Goal: Register for event/course

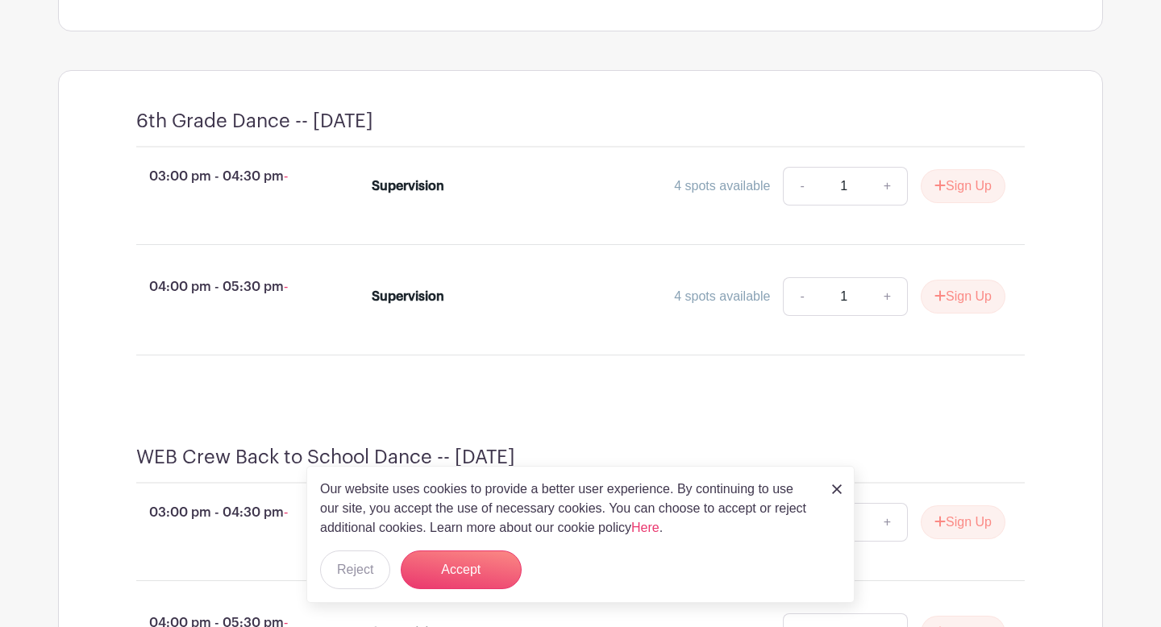
scroll to position [670, 0]
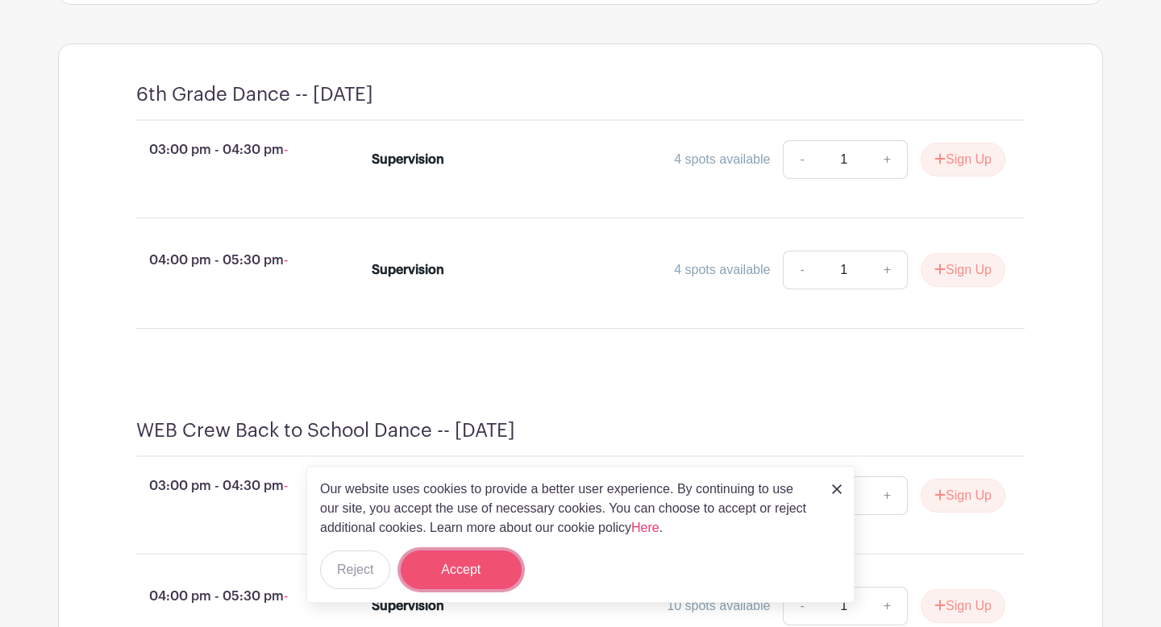
click at [454, 573] on button "Accept" at bounding box center [461, 570] width 121 height 39
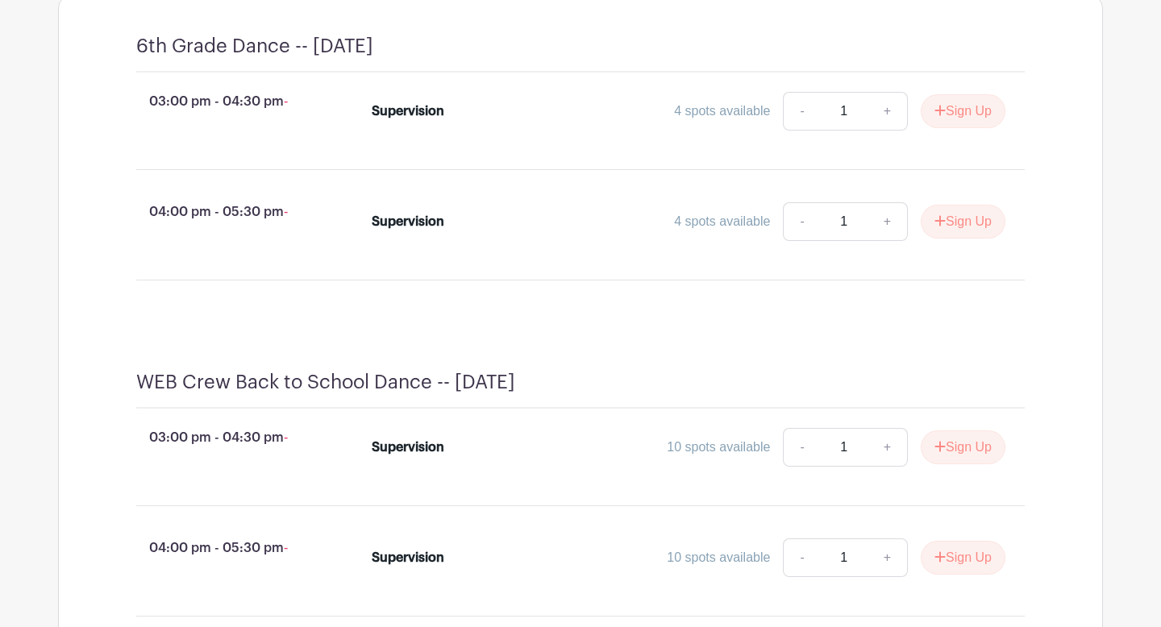
scroll to position [719, 0]
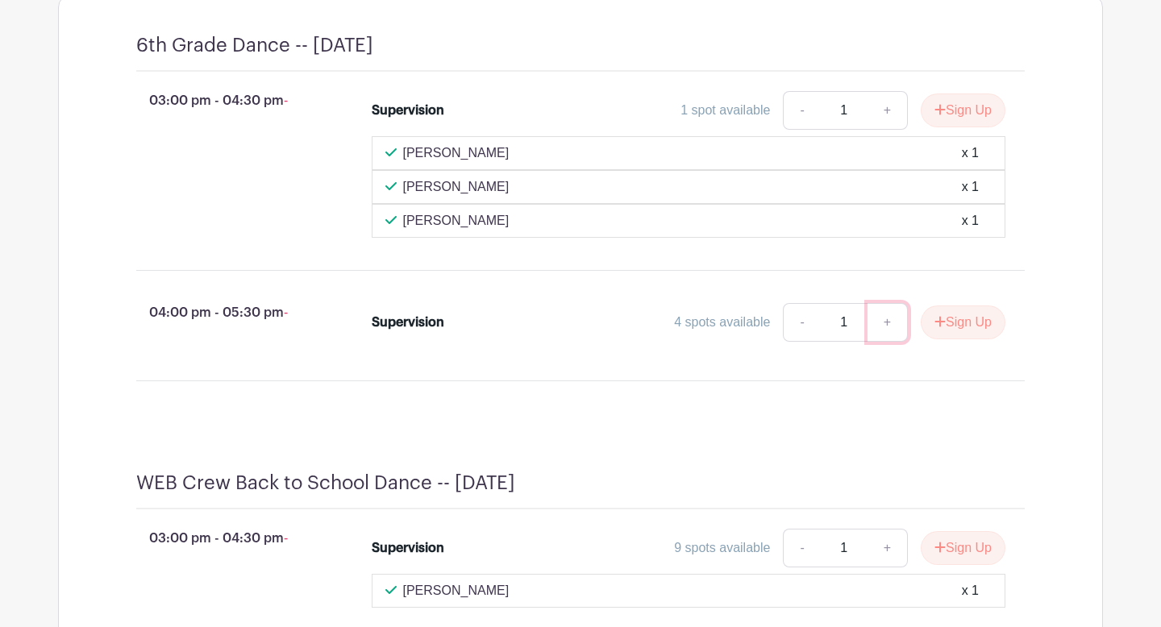
click at [885, 342] on link "+" at bounding box center [888, 322] width 40 height 39
click at [796, 342] on link "-" at bounding box center [801, 322] width 37 height 39
type input "1"
click at [977, 339] on button "Sign Up" at bounding box center [963, 323] width 85 height 34
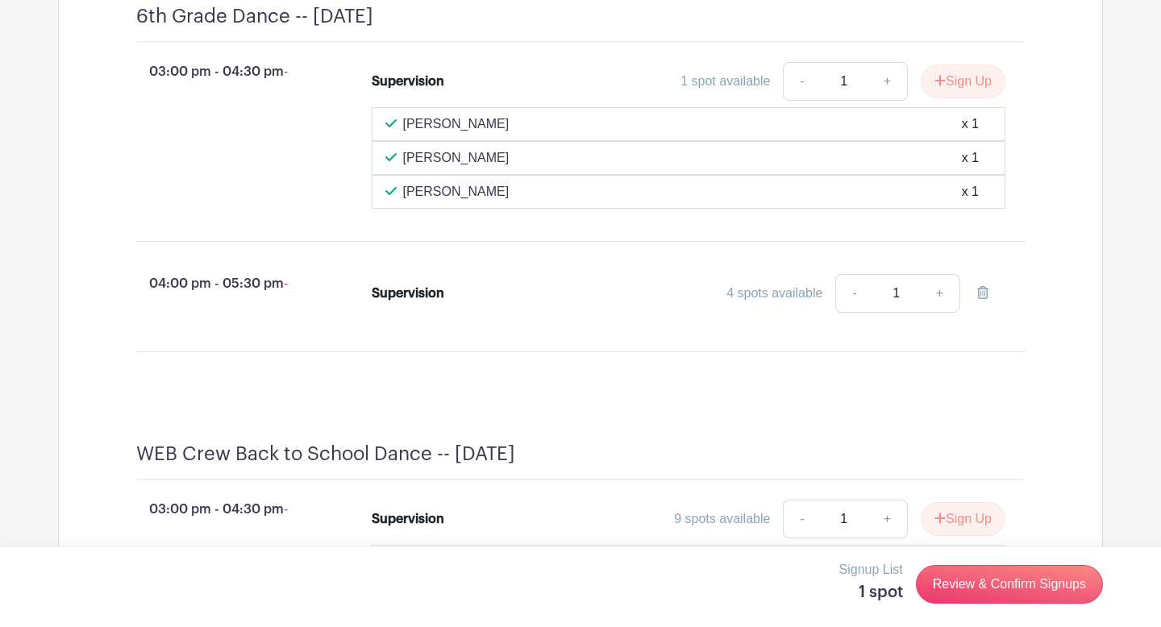
scroll to position [749, 0]
click at [960, 583] on link "Review & Confirm Signups" at bounding box center [1009, 584] width 187 height 39
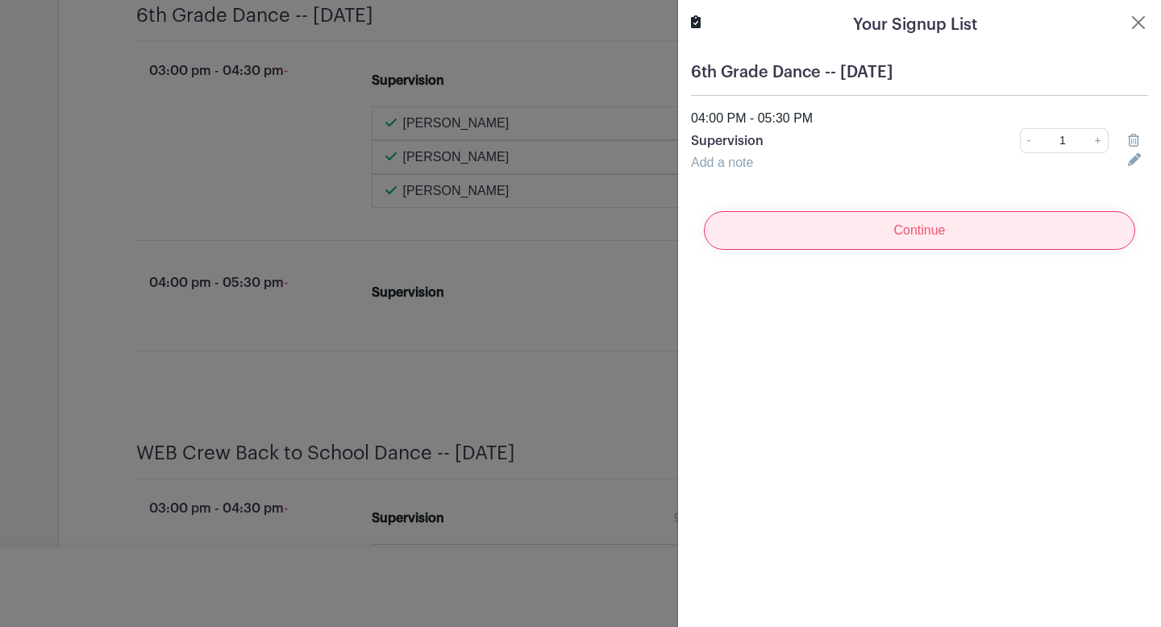
click at [941, 223] on input "Continue" at bounding box center [919, 230] width 431 height 39
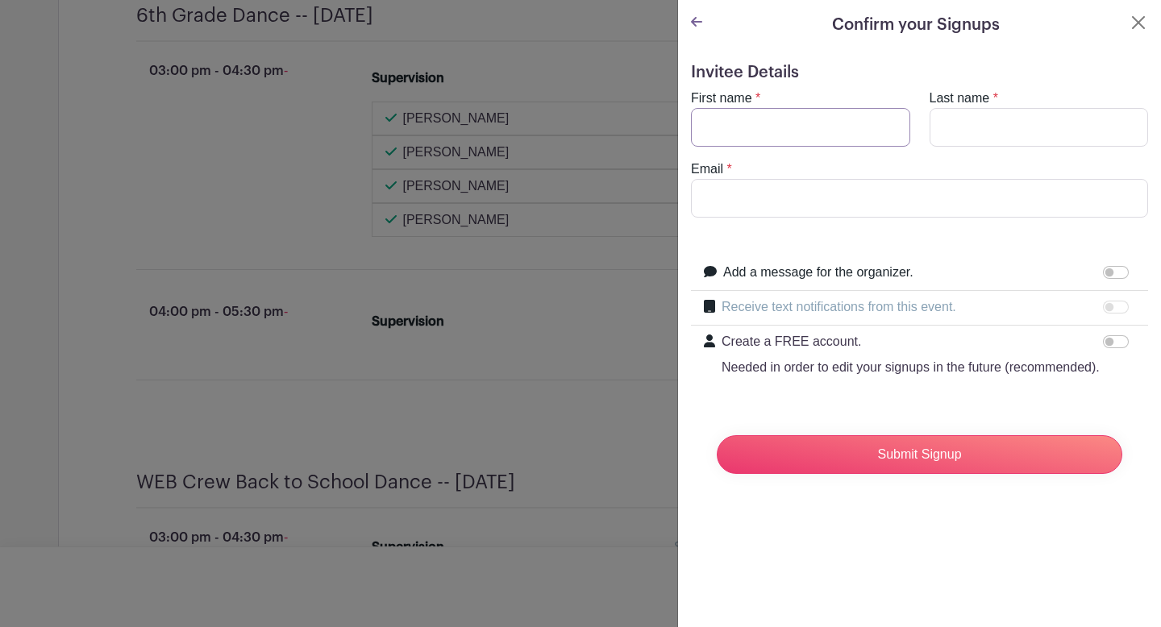
click at [828, 119] on input "First name" at bounding box center [800, 127] width 219 height 39
type input "[PERSON_NAME]"
click at [816, 205] on input "Email" at bounding box center [919, 198] width 457 height 39
type input "[EMAIL_ADDRESS][DOMAIN_NAME]"
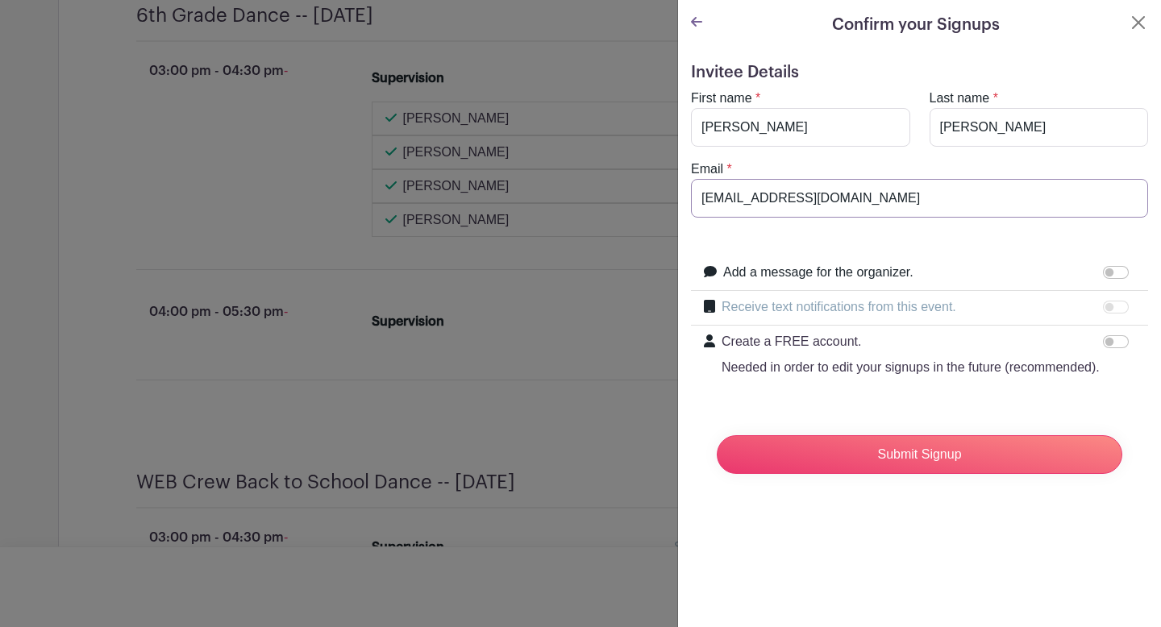
click at [717, 435] on input "Submit Signup" at bounding box center [920, 454] width 406 height 39
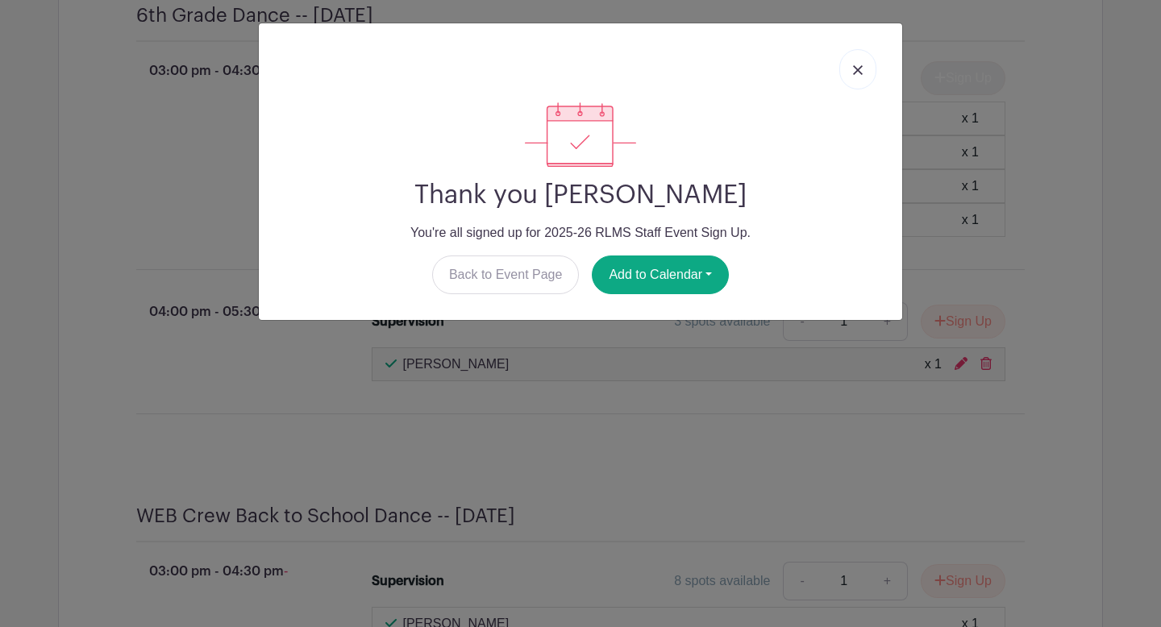
click at [860, 73] on img at bounding box center [858, 70] width 10 height 10
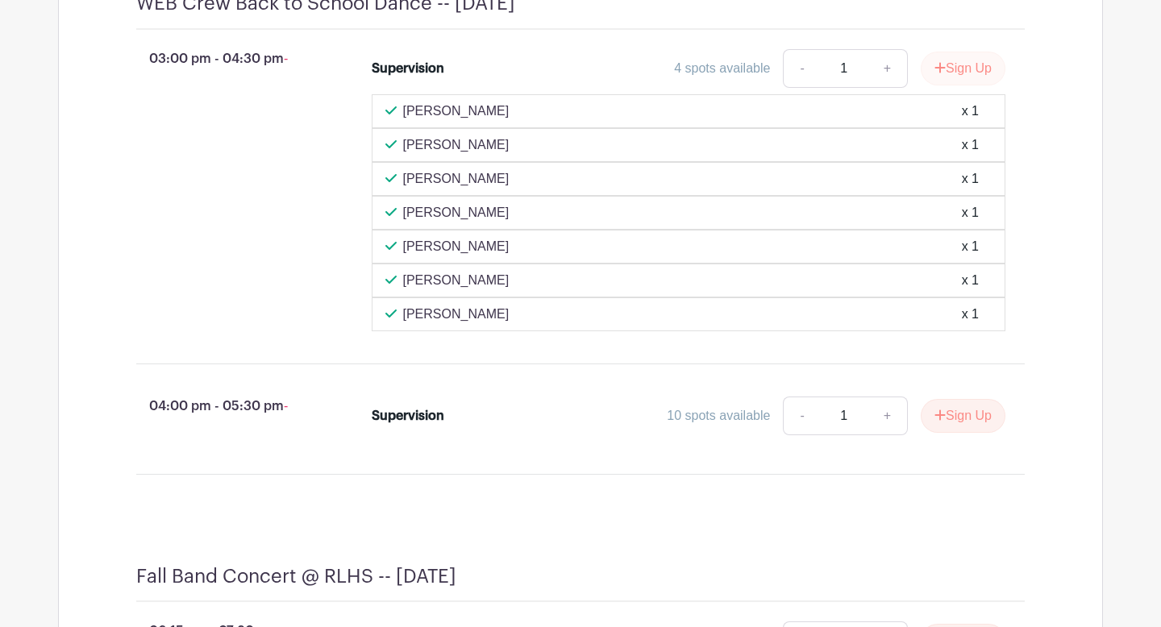
scroll to position [1359, 0]
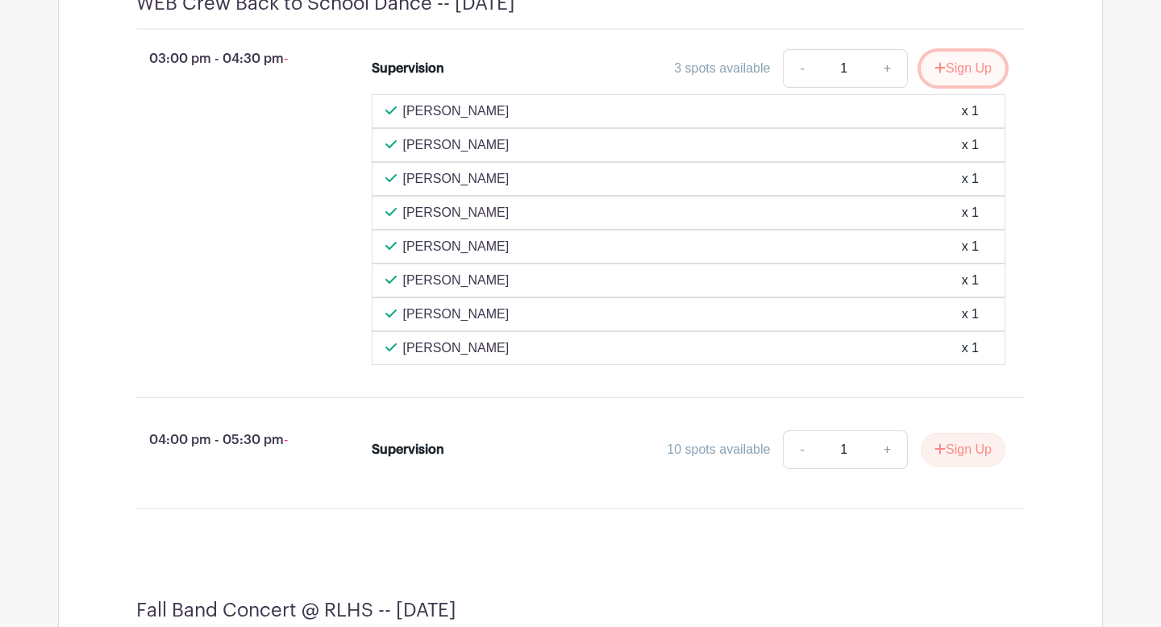
click at [951, 85] on button "Sign Up" at bounding box center [963, 69] width 85 height 34
click at [941, 85] on div "Sign Up" at bounding box center [957, 69] width 98 height 34
click at [1033, 199] on div "Supervision 3 spots available - 1 + Sign Up Evan Clark x 1 Taylor Burghardt x 1…" at bounding box center [699, 207] width 706 height 329
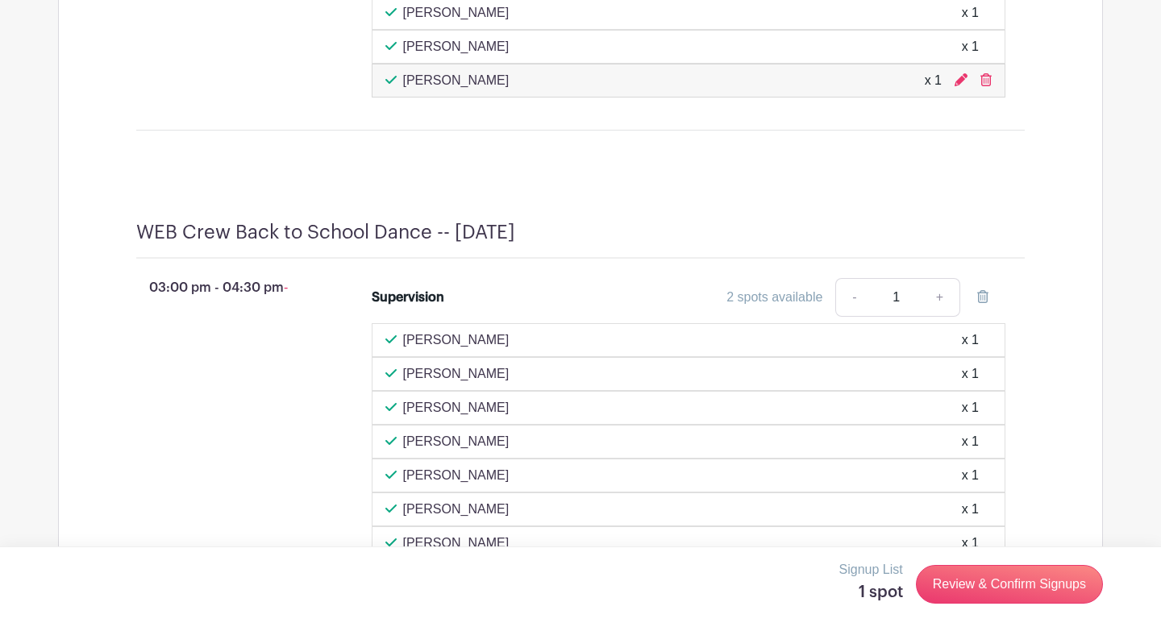
scroll to position [1126, 0]
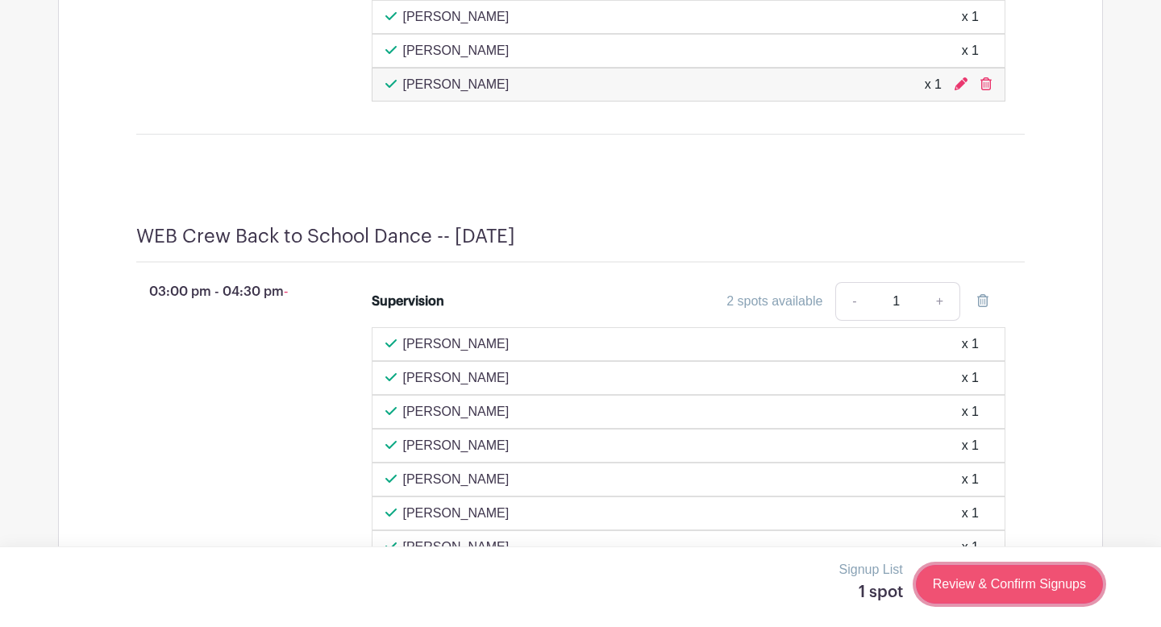
click at [998, 582] on link "Review & Confirm Signups" at bounding box center [1009, 584] width 187 height 39
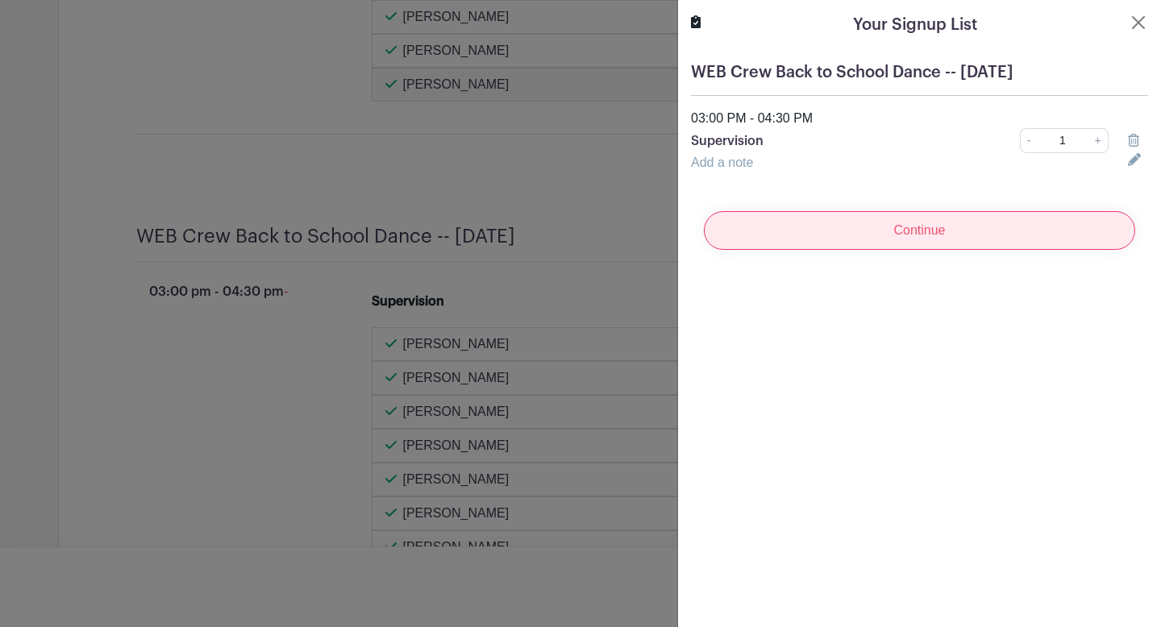
click at [964, 240] on input "Continue" at bounding box center [919, 230] width 431 height 39
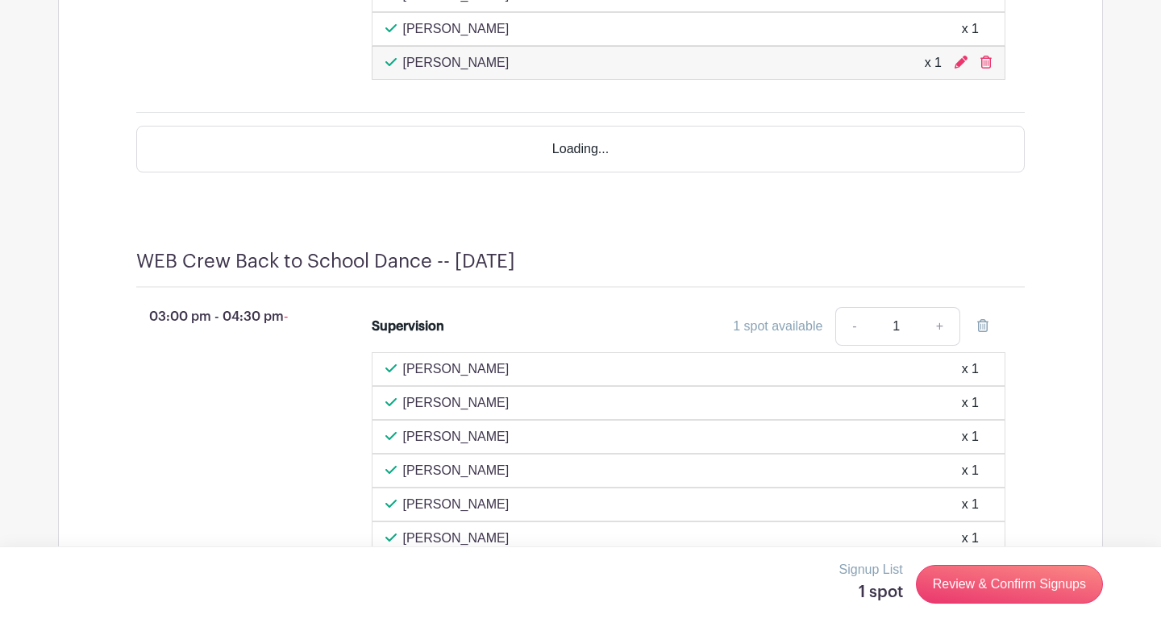
scroll to position [1175, 0]
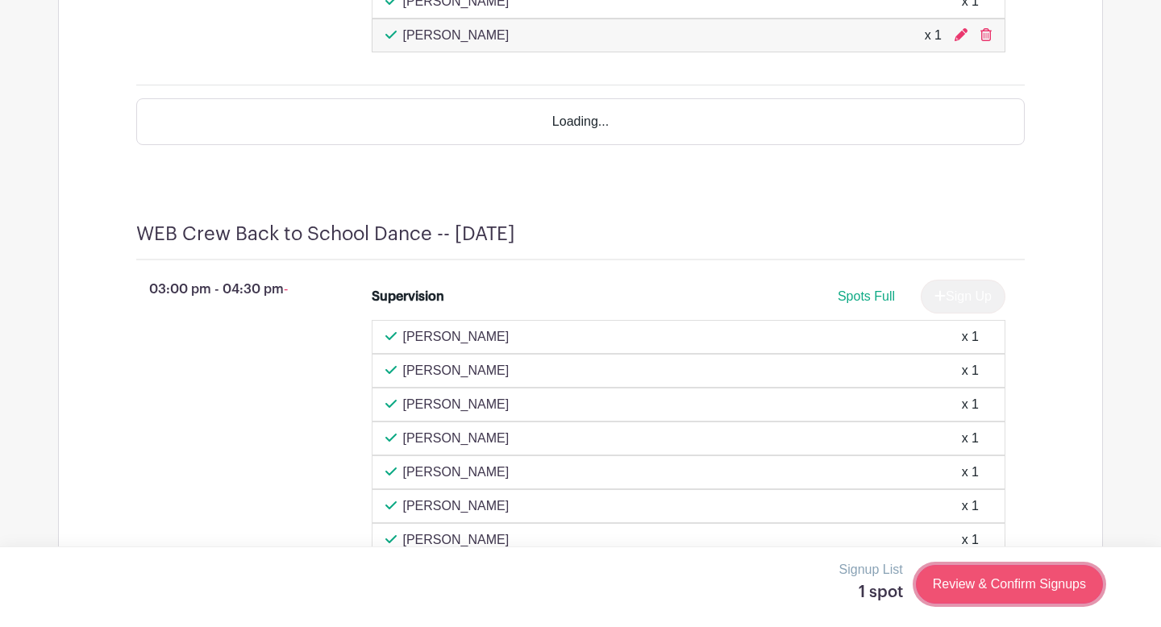
click at [1006, 585] on link "Review & Confirm Signups" at bounding box center [1009, 584] width 187 height 39
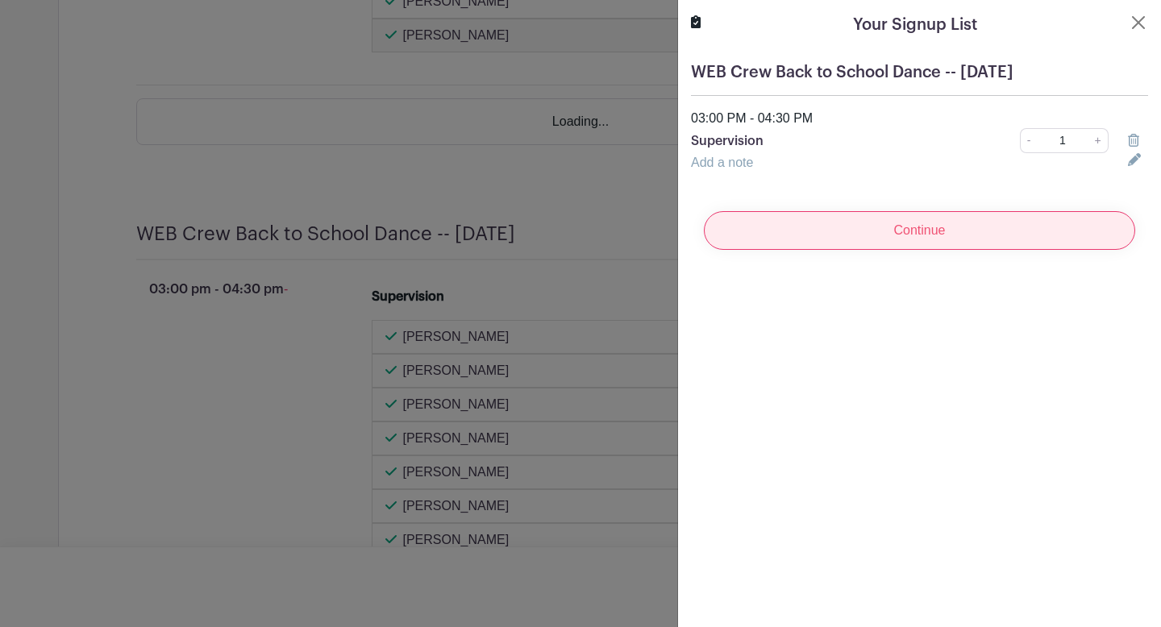
click at [935, 223] on input "Continue" at bounding box center [919, 230] width 431 height 39
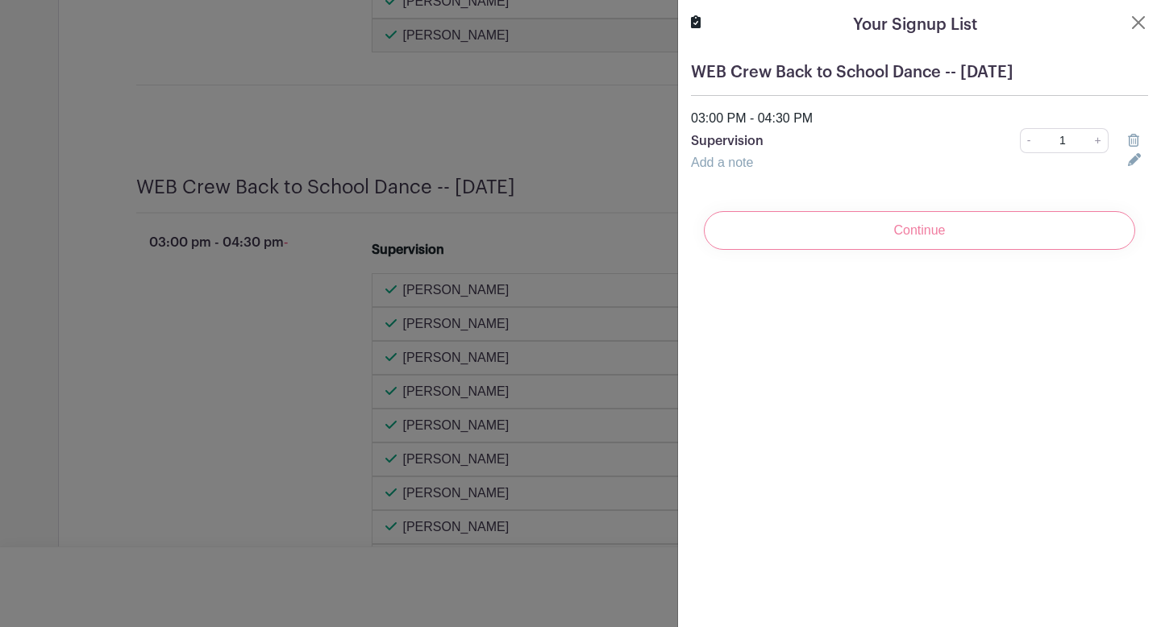
click at [929, 242] on div "Continue" at bounding box center [919, 230] width 457 height 65
click at [888, 218] on div "Continue" at bounding box center [919, 230] width 457 height 65
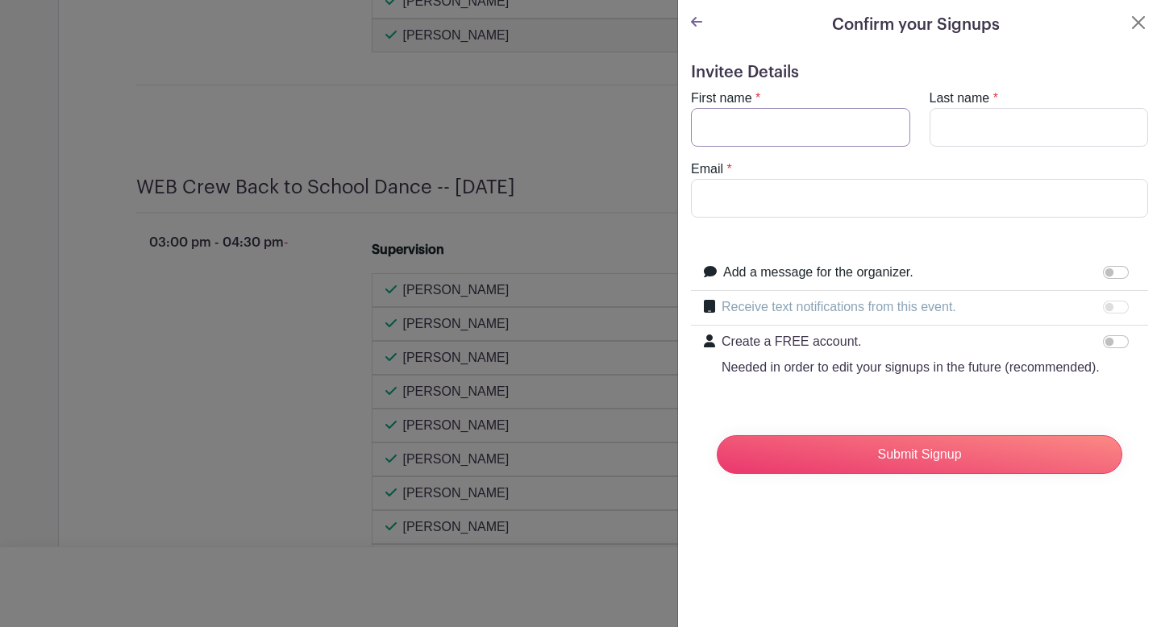
click at [877, 123] on input "First name" at bounding box center [800, 127] width 219 height 39
type input "[PERSON_NAME]"
click at [960, 131] on input "Last name" at bounding box center [1039, 127] width 219 height 39
type input "[PERSON_NAME]"
click at [964, 198] on input "Email" at bounding box center [919, 198] width 457 height 39
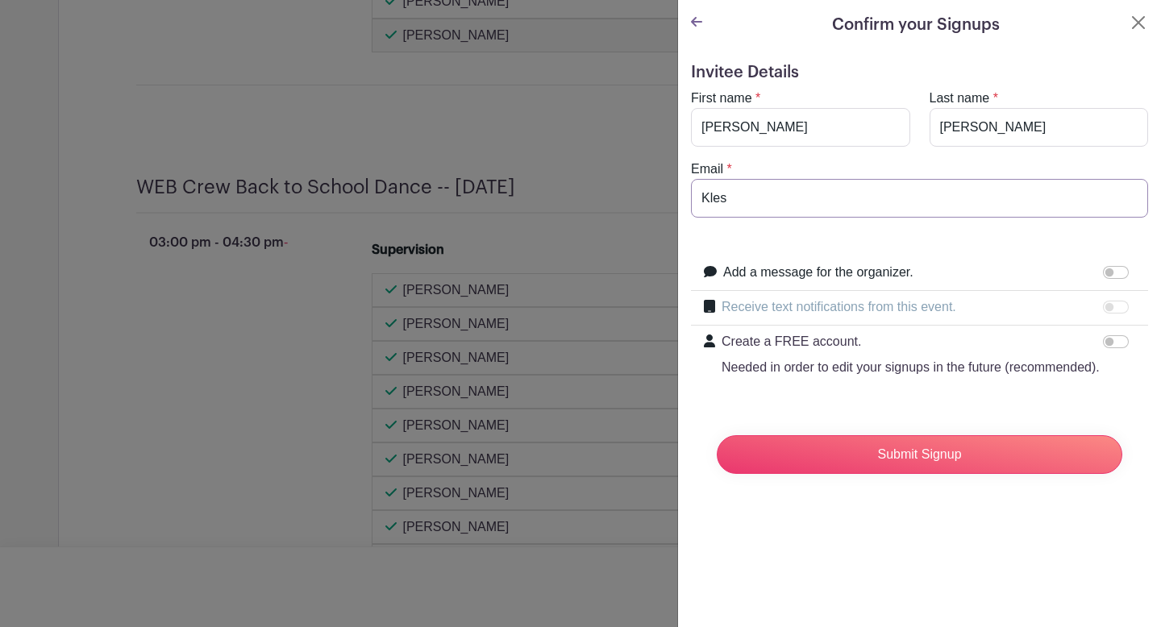
type input "[EMAIL_ADDRESS][DOMAIN_NAME]"
click at [857, 194] on input "[EMAIL_ADDRESS][DOMAIN_NAME]" at bounding box center [919, 198] width 457 height 39
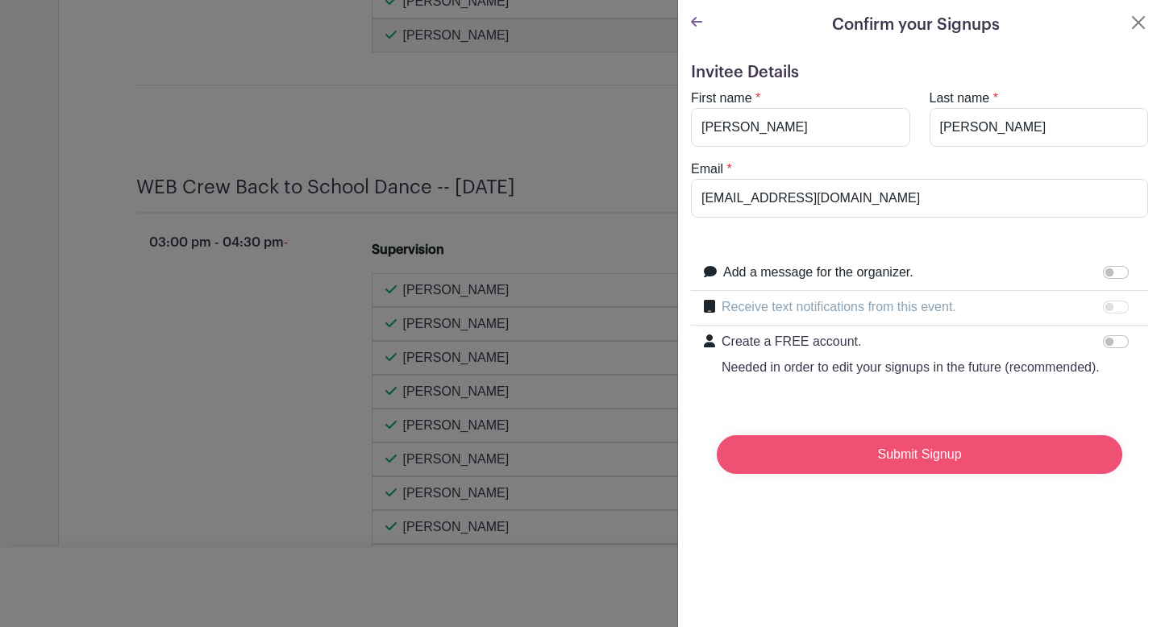
click at [883, 456] on input "Submit Signup" at bounding box center [920, 454] width 406 height 39
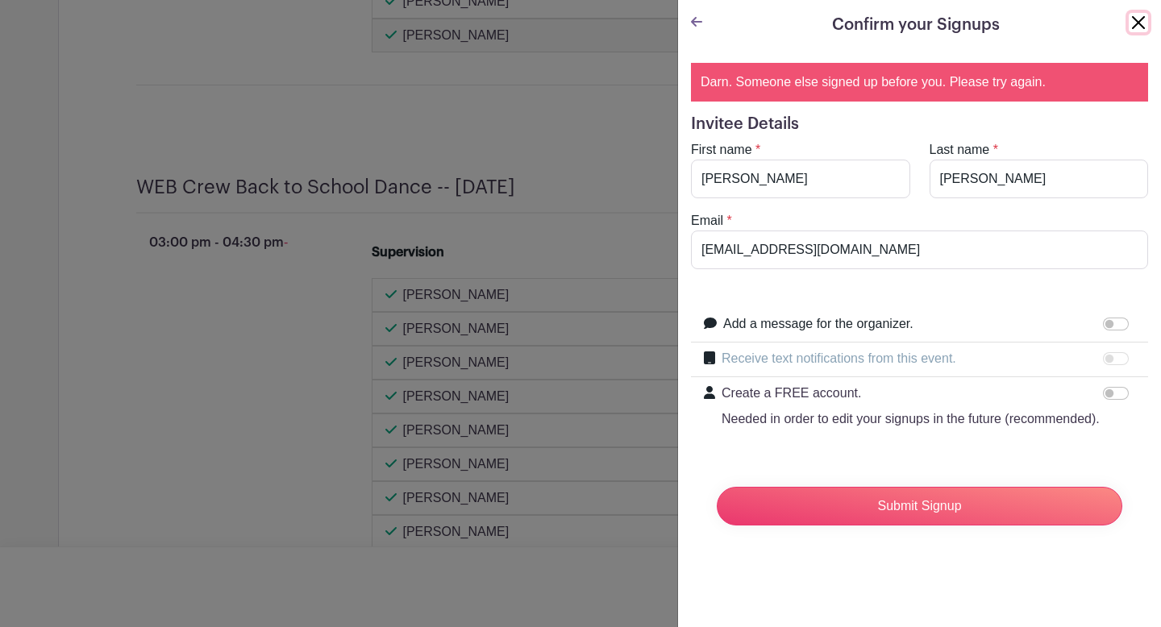
click at [1137, 22] on button "Close" at bounding box center [1138, 22] width 19 height 19
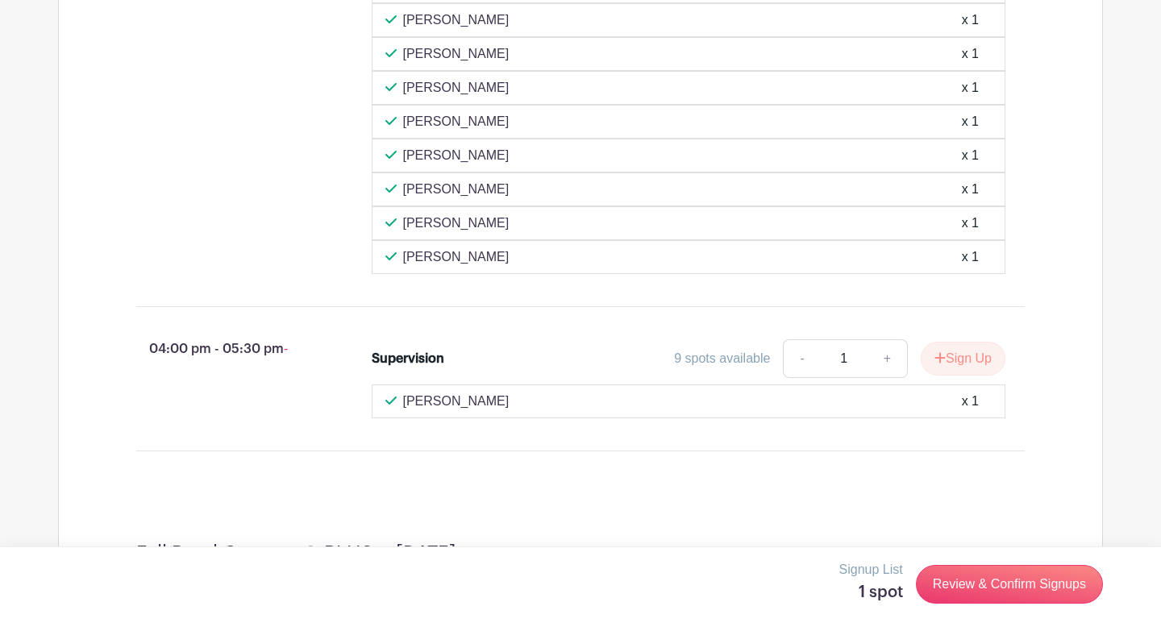
scroll to position [1516, 0]
click at [949, 377] on button "Sign Up" at bounding box center [963, 361] width 85 height 34
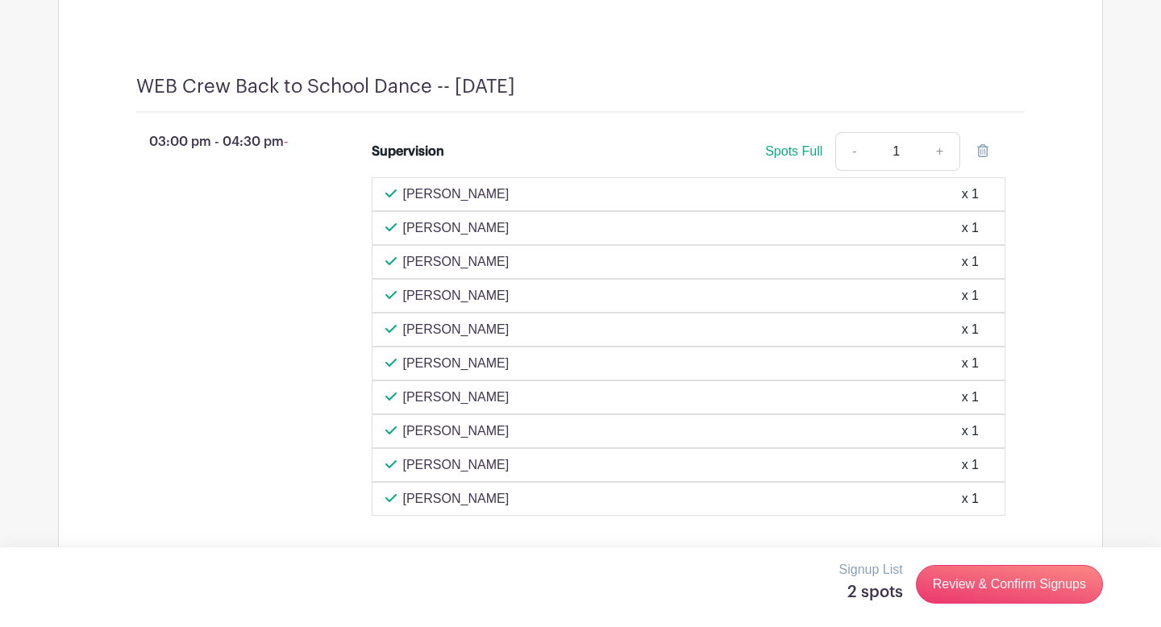
scroll to position [1193, 0]
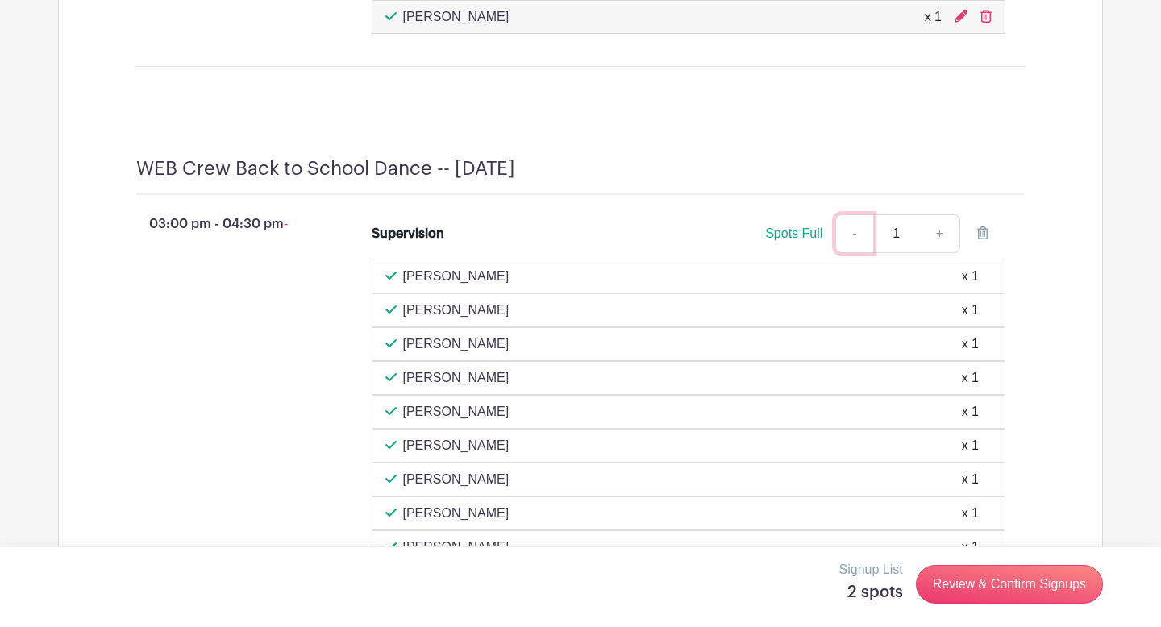
click at [840, 252] on link "-" at bounding box center [853, 234] width 37 height 39
click at [985, 240] on icon at bounding box center [982, 233] width 11 height 13
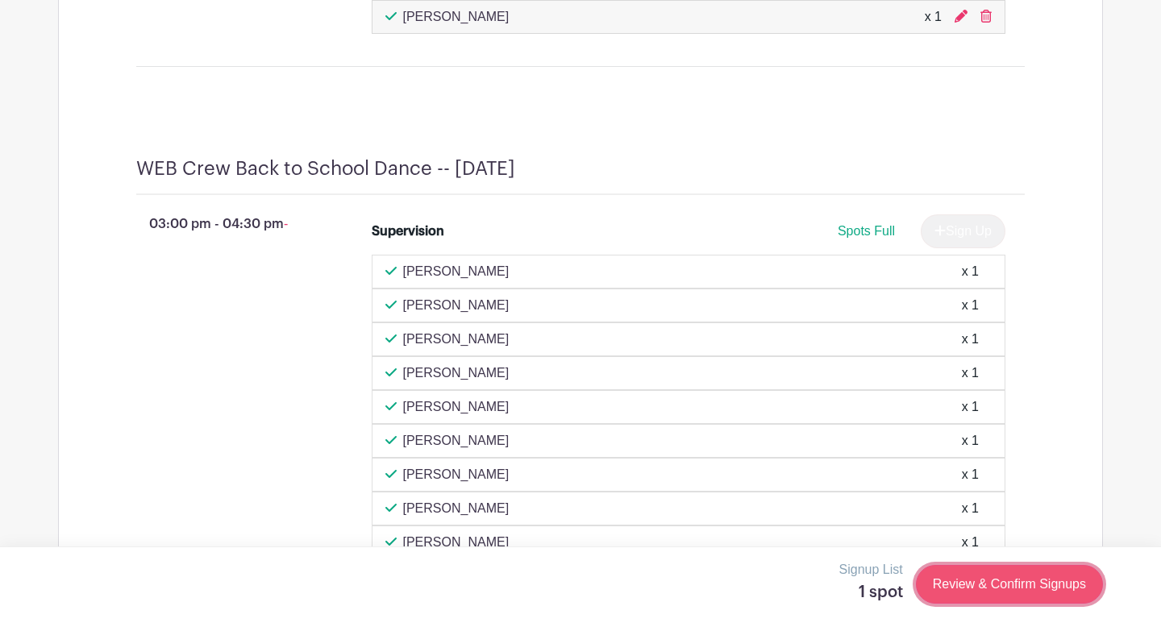
click at [1035, 589] on link "Review & Confirm Signups" at bounding box center [1009, 584] width 187 height 39
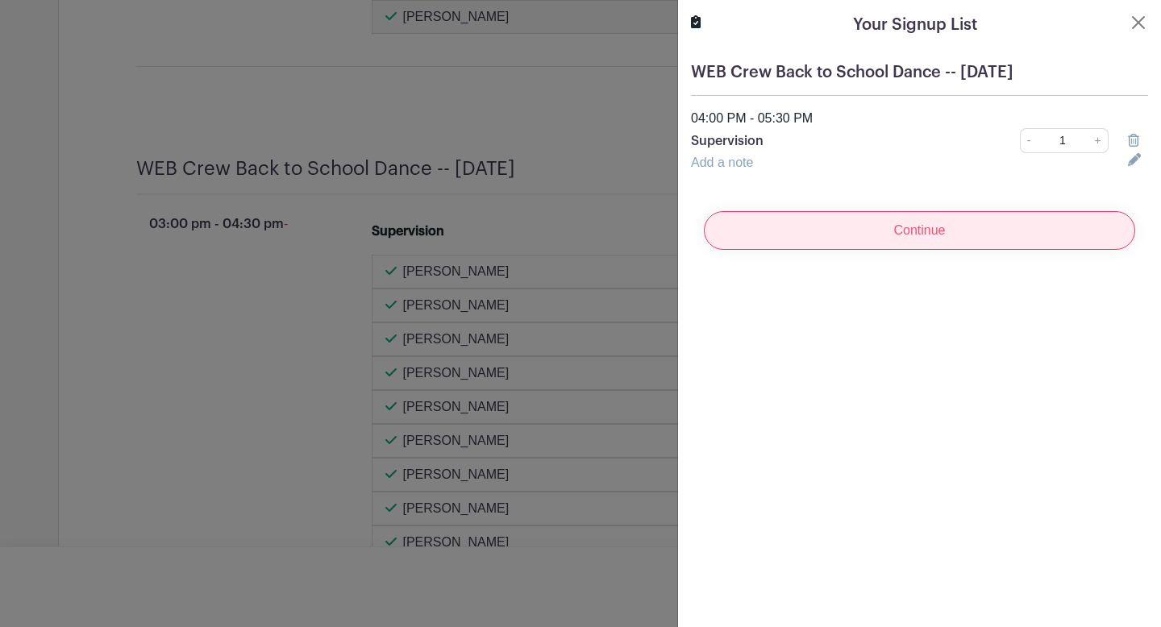
click at [925, 232] on input "Continue" at bounding box center [919, 230] width 431 height 39
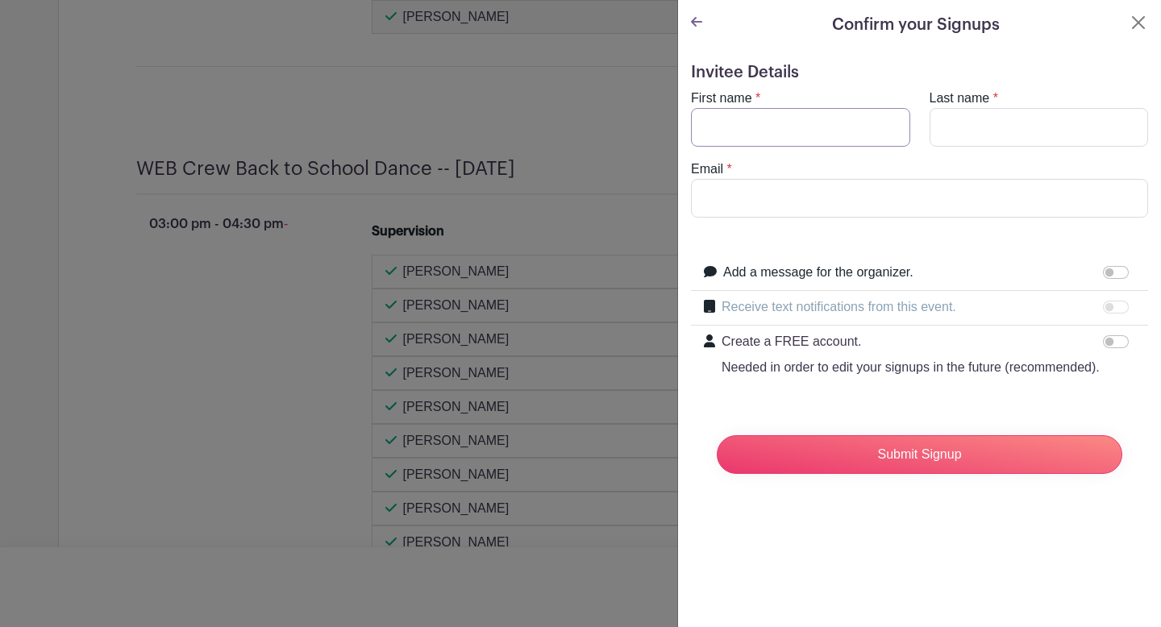
click at [846, 115] on input "First name" at bounding box center [800, 127] width 219 height 39
type input "[PERSON_NAME]"
click at [958, 139] on input "Last name" at bounding box center [1039, 127] width 219 height 39
type input "[PERSON_NAME]"
click at [1000, 195] on input "Email" at bounding box center [919, 198] width 457 height 39
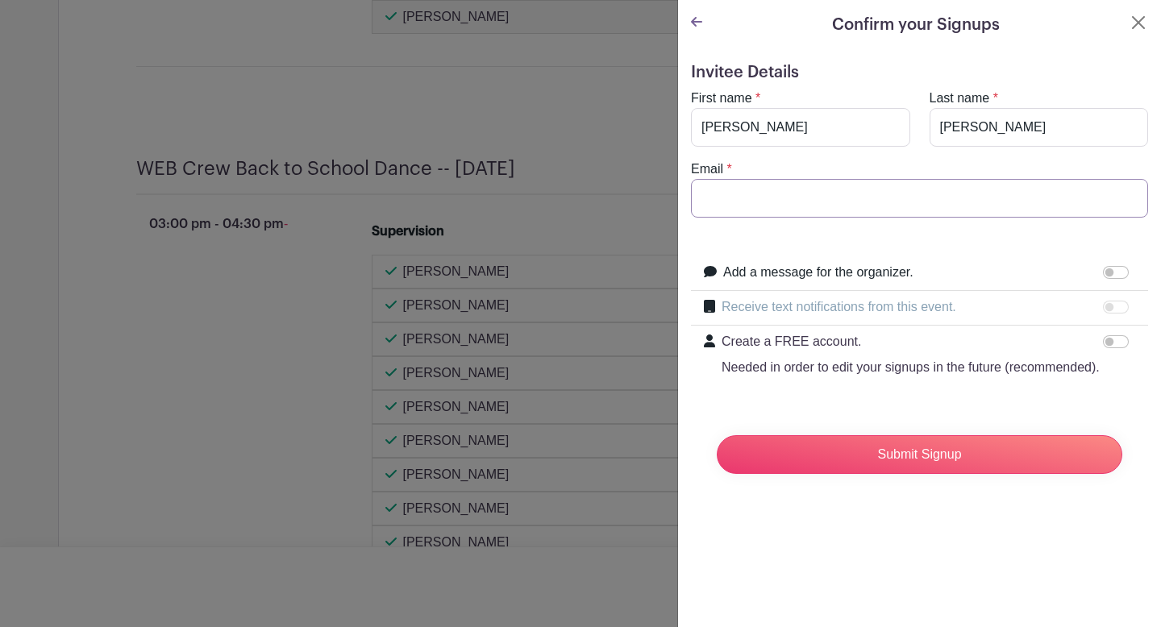
paste input "[EMAIL_ADDRESS][DOMAIN_NAME]"
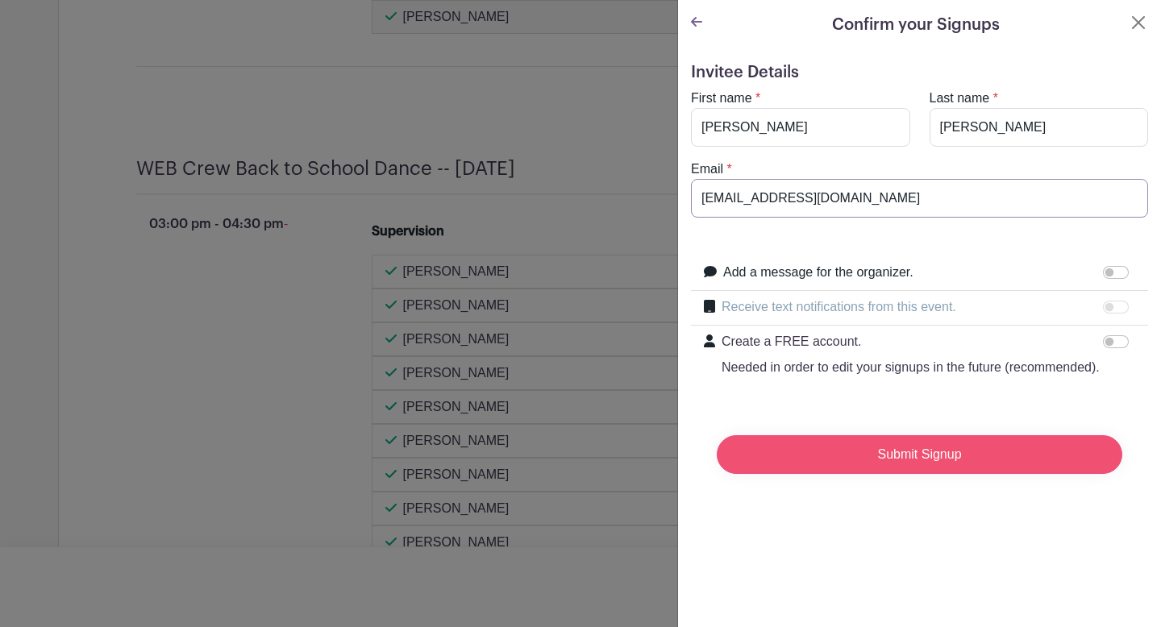
type input "[EMAIL_ADDRESS][DOMAIN_NAME]"
click at [900, 450] on input "Submit Signup" at bounding box center [920, 454] width 406 height 39
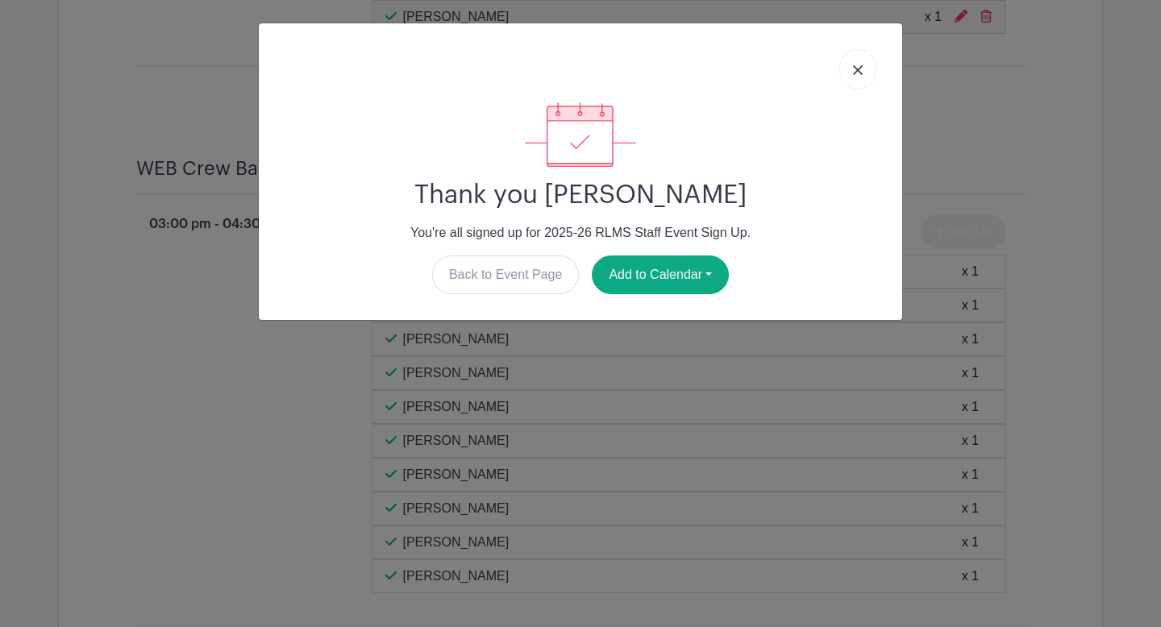
click at [862, 74] on img at bounding box center [858, 70] width 10 height 10
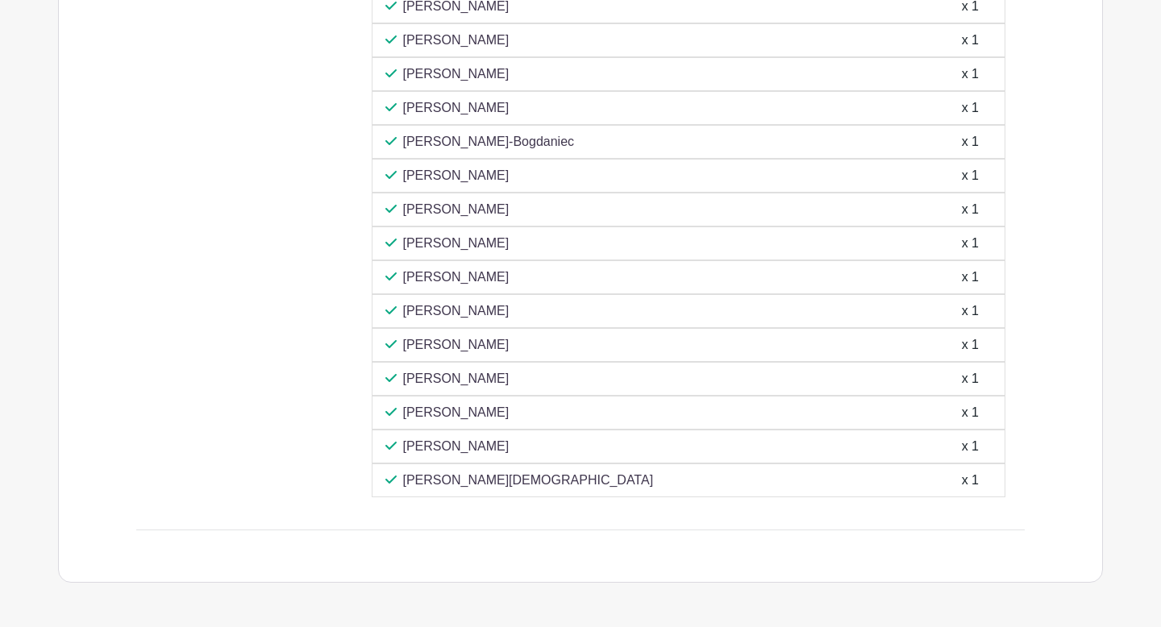
scroll to position [7308, 0]
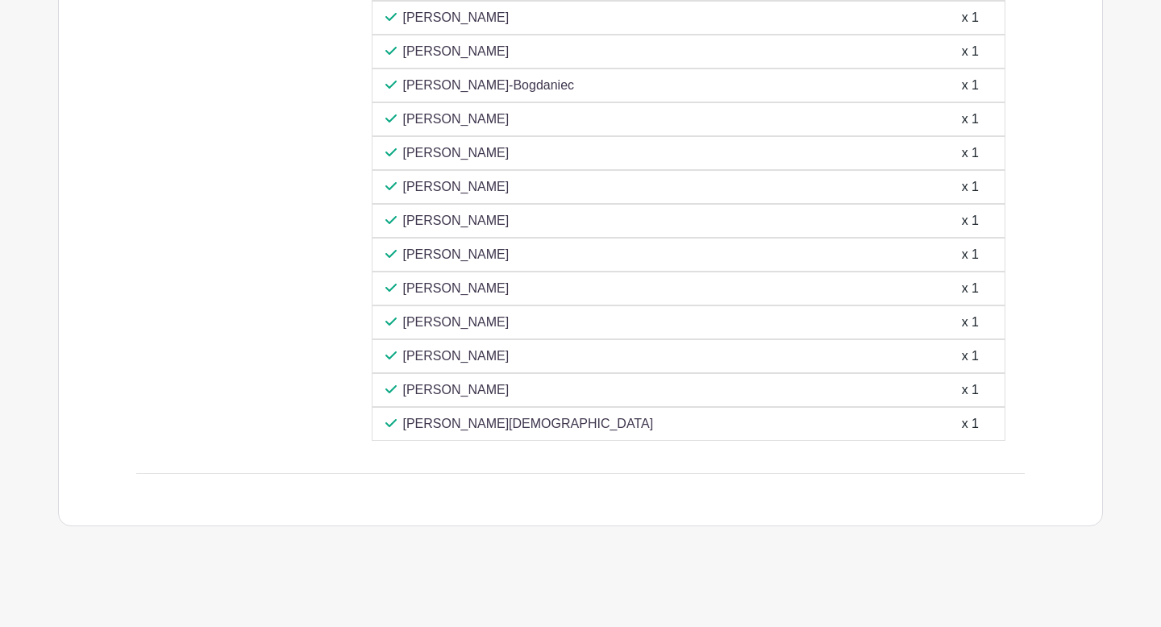
click at [1042, 501] on div "8th Grade Recognition -- Date and Time TBD 11:59 am - 12:00 pm - Supervision (a…" at bounding box center [581, 132] width 966 height 787
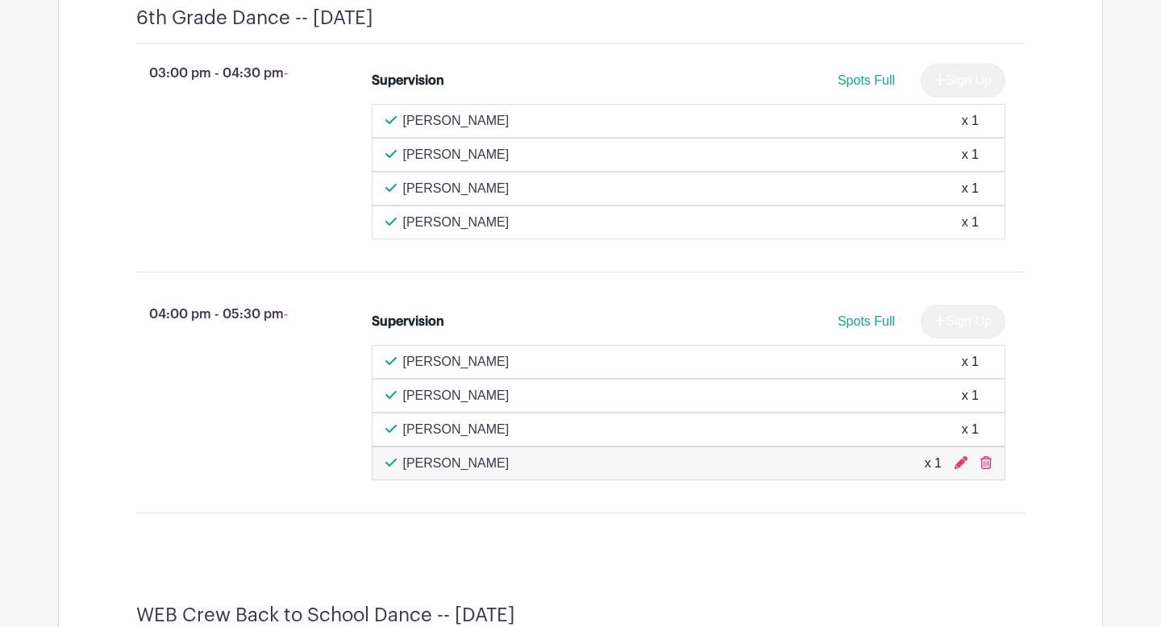
scroll to position [752, 0]
